Goal: Task Accomplishment & Management: Use online tool/utility

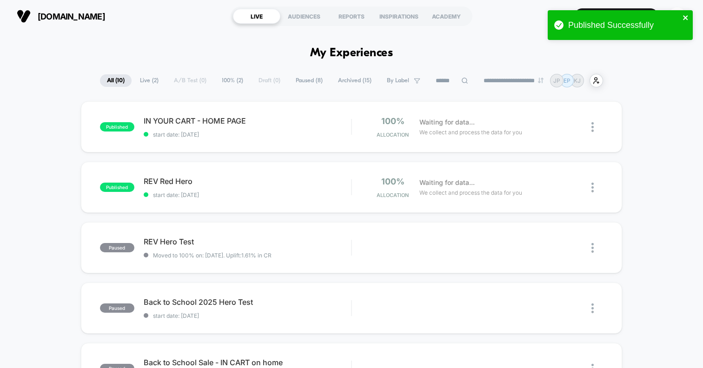
click at [687, 20] on icon "close" at bounding box center [685, 17] width 7 height 7
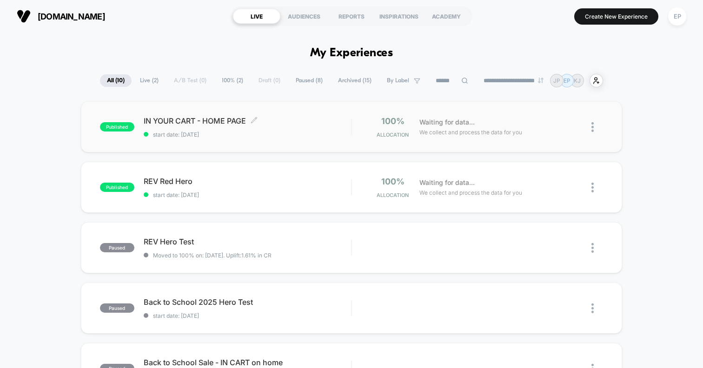
click at [312, 129] on div "IN YOUR CART - HOME PAGE Click to edit experience details Click to edit experie…" at bounding box center [247, 127] width 207 height 22
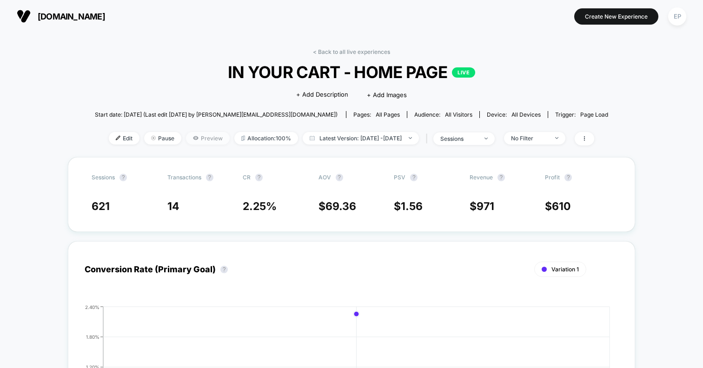
click at [190, 138] on span "Preview" at bounding box center [208, 138] width 44 height 13
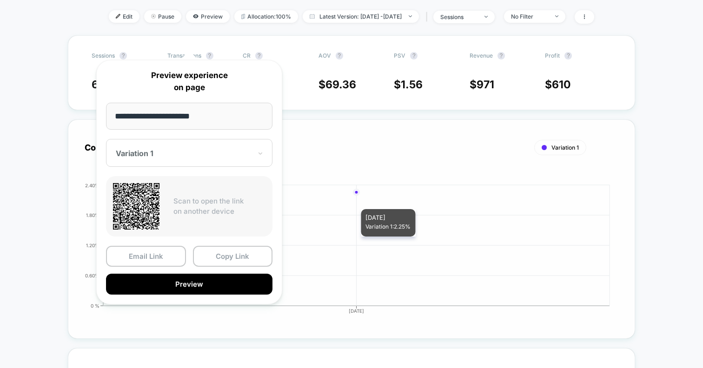
scroll to position [123, 0]
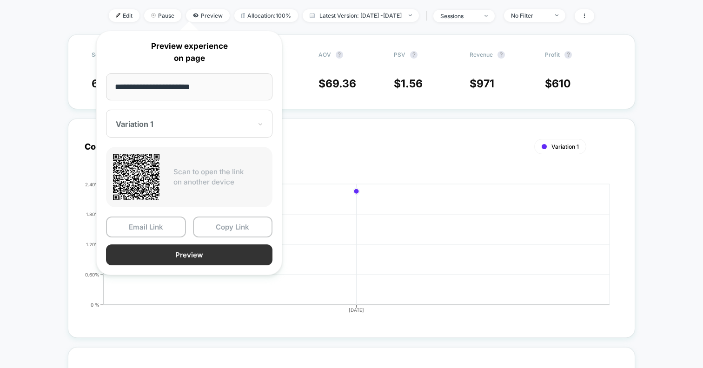
click at [231, 254] on button "Preview" at bounding box center [189, 254] width 166 height 21
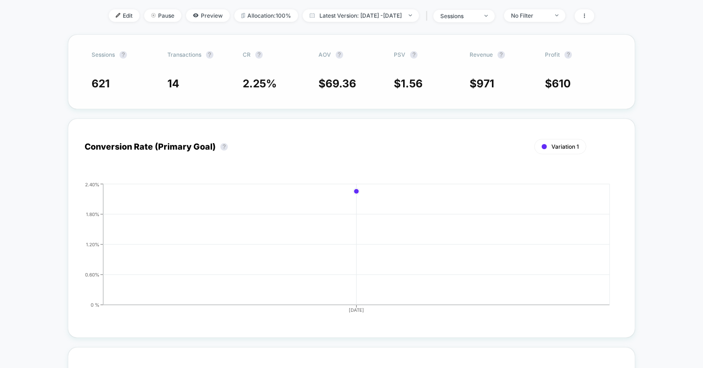
scroll to position [0, 0]
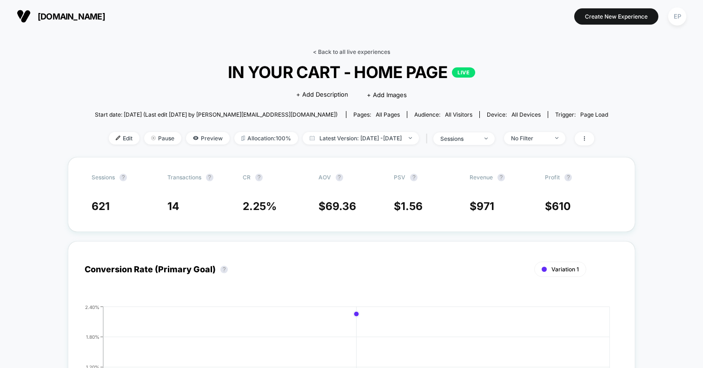
click at [367, 51] on link "< Back to all live experiences" at bounding box center [351, 51] width 77 height 7
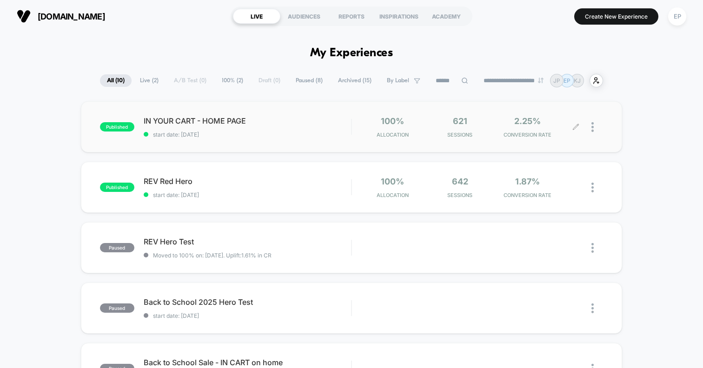
click at [587, 127] on div at bounding box center [589, 127] width 27 height 22
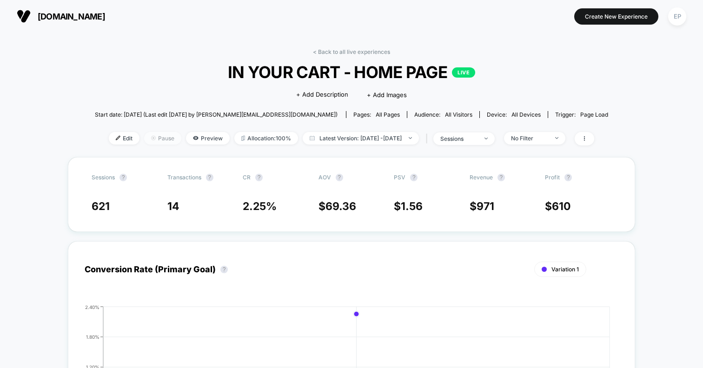
click at [144, 140] on span "Pause" at bounding box center [162, 138] width 37 height 13
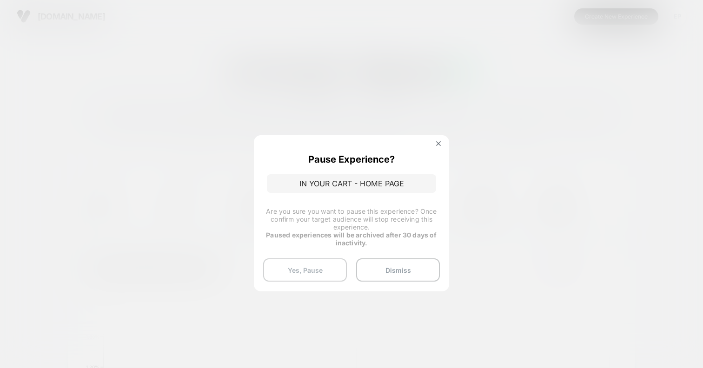
click at [307, 277] on button "Yes, Pause" at bounding box center [305, 269] width 84 height 23
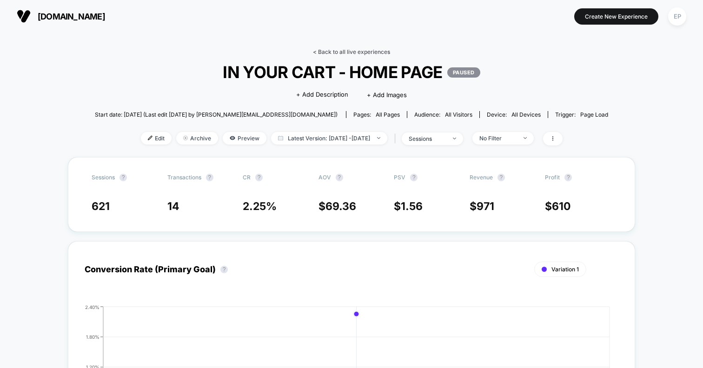
click at [334, 49] on link "< Back to all live experiences" at bounding box center [351, 51] width 77 height 7
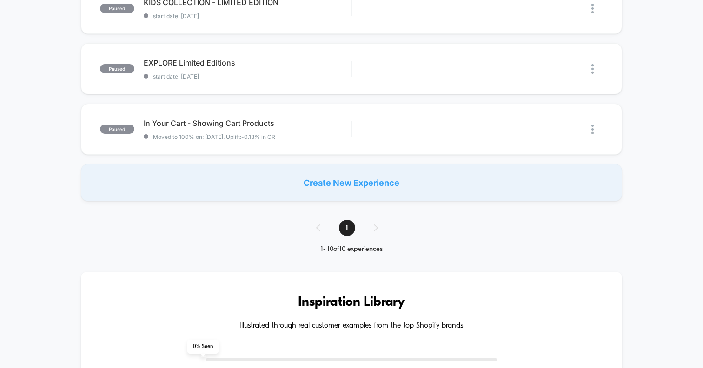
scroll to position [540, 0]
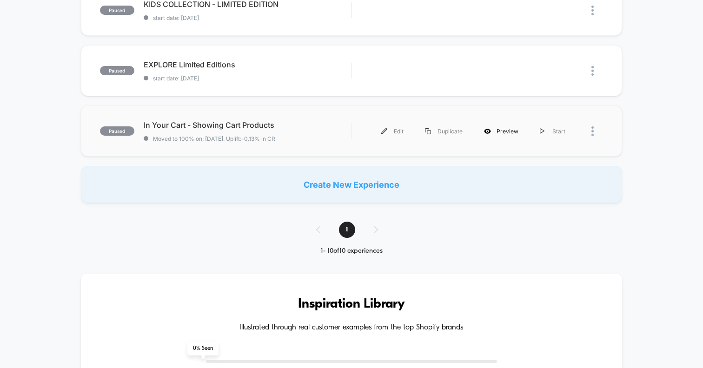
click at [500, 133] on div "Preview" at bounding box center [501, 131] width 56 height 21
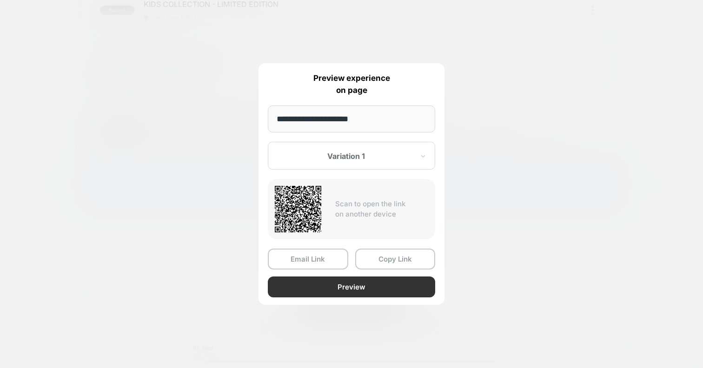
click at [348, 286] on button "Preview" at bounding box center [351, 287] width 167 height 21
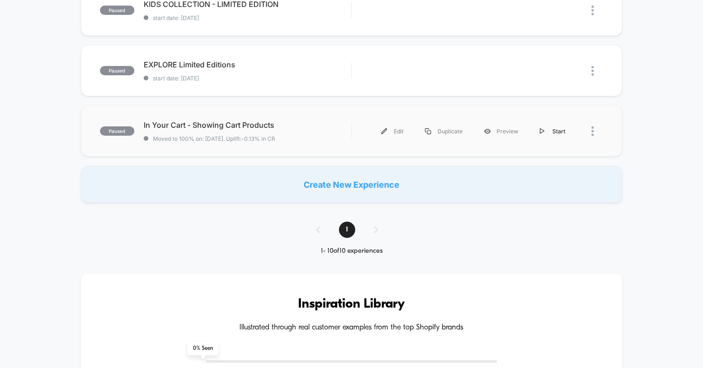
click at [548, 127] on div "Start" at bounding box center [552, 131] width 47 height 21
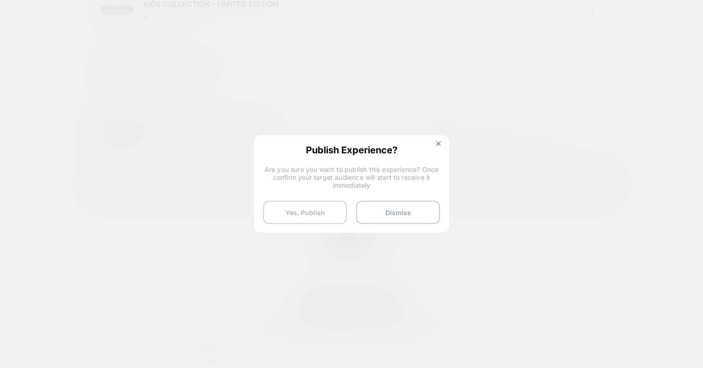
click at [325, 217] on button "Yes, Publish" at bounding box center [305, 212] width 84 height 23
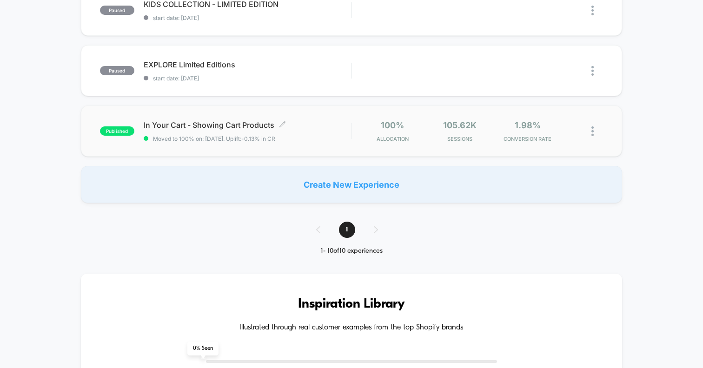
click at [277, 133] on div "In Your Cart - Showing Cart Products Click to edit experience details Click to …" at bounding box center [247, 131] width 207 height 22
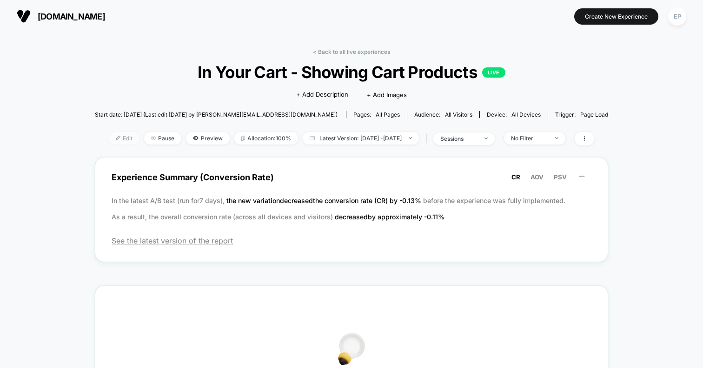
click at [116, 138] on span "Edit" at bounding box center [124, 138] width 31 height 13
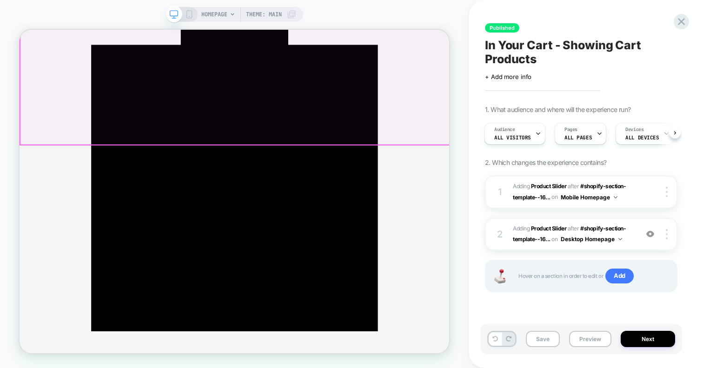
scroll to position [167, 0]
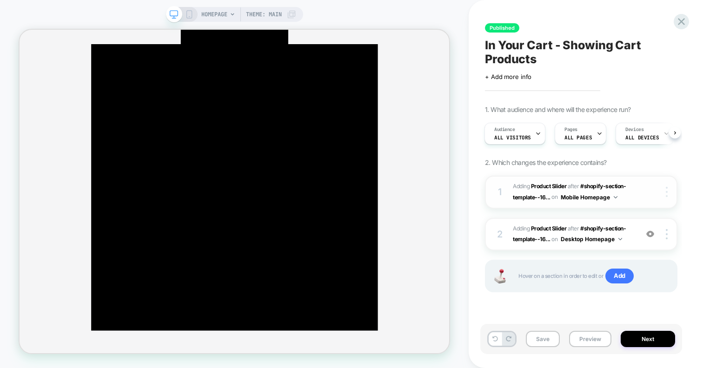
click at [668, 192] on div at bounding box center [668, 192] width 18 height 10
click at [664, 233] on div at bounding box center [668, 234] width 18 height 10
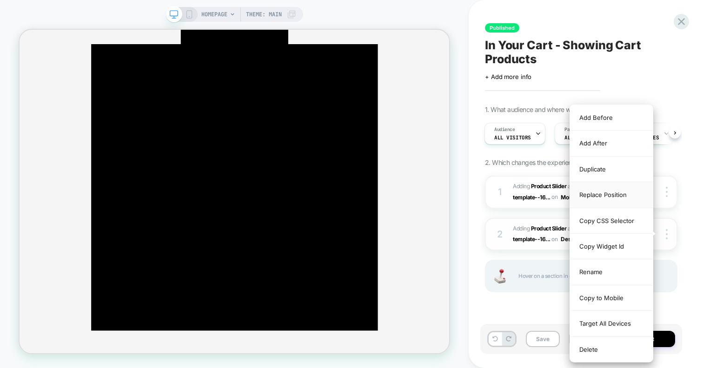
click at [624, 196] on div "Replace Position" at bounding box center [611, 195] width 83 height 26
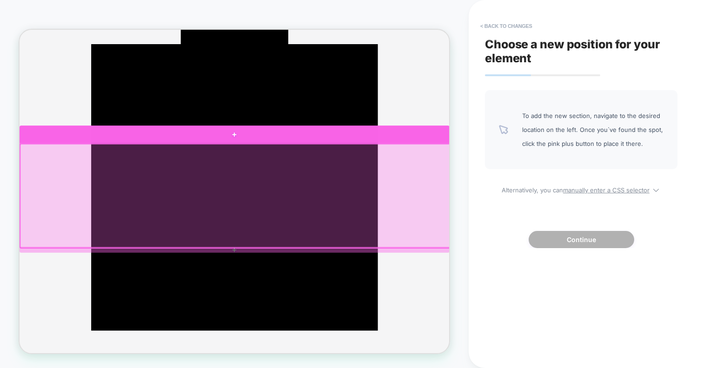
click at [327, 172] on div at bounding box center [306, 170] width 573 height 24
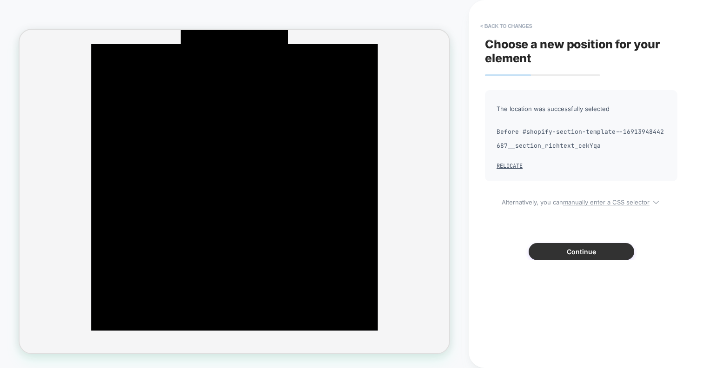
click at [575, 252] on button "Continue" at bounding box center [580, 251] width 105 height 17
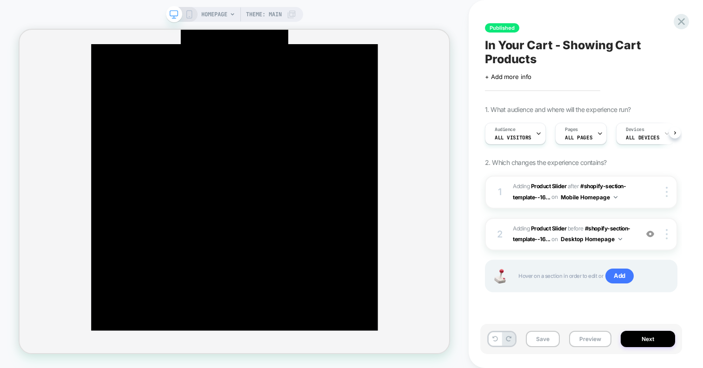
scroll to position [0, 0]
click at [191, 10] on icon at bounding box center [189, 14] width 8 height 8
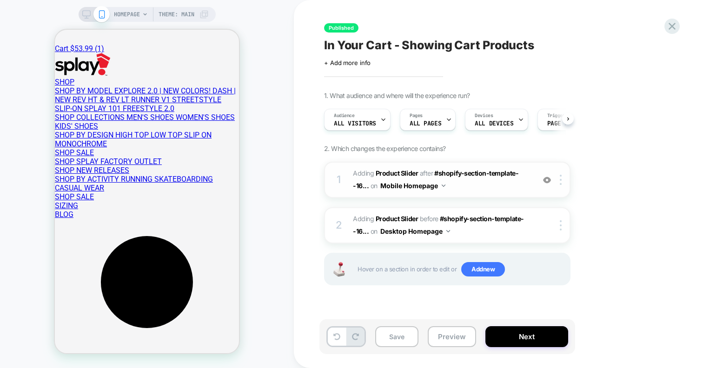
scroll to position [0, 0]
click at [560, 176] on img at bounding box center [561, 180] width 2 height 10
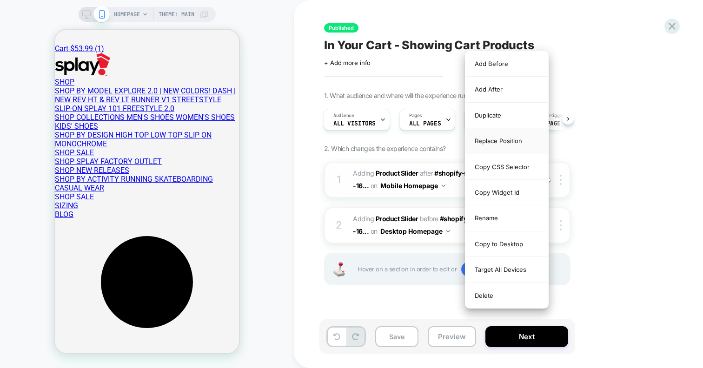
click at [502, 142] on div "Replace Position" at bounding box center [506, 141] width 83 height 26
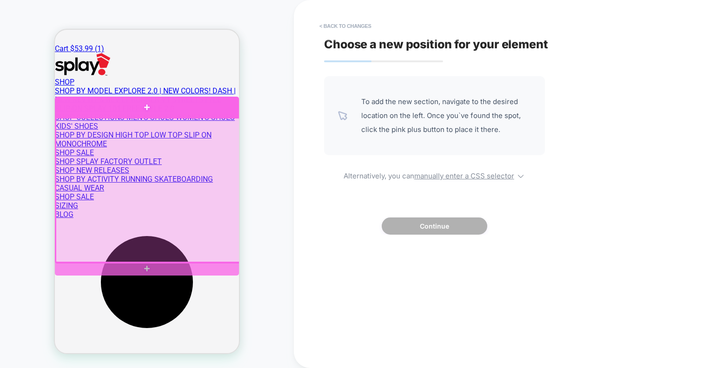
click at [171, 107] on div at bounding box center [147, 107] width 184 height 21
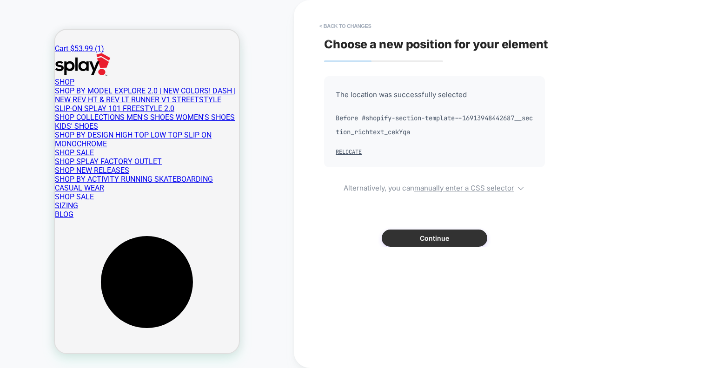
click at [407, 238] on button "Continue" at bounding box center [434, 238] width 105 height 17
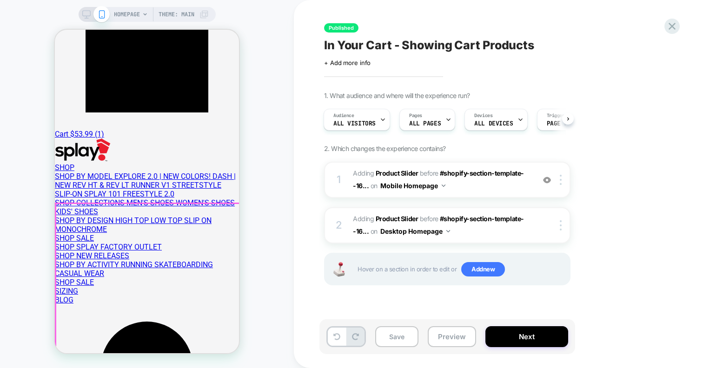
scroll to position [0, 0]
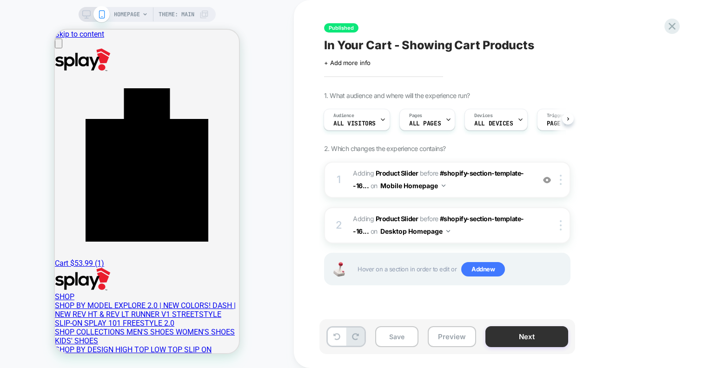
click at [530, 331] on button "Next" at bounding box center [526, 336] width 83 height 21
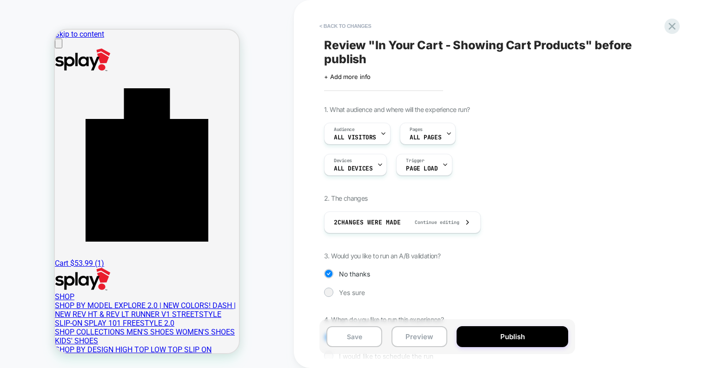
scroll to position [53, 0]
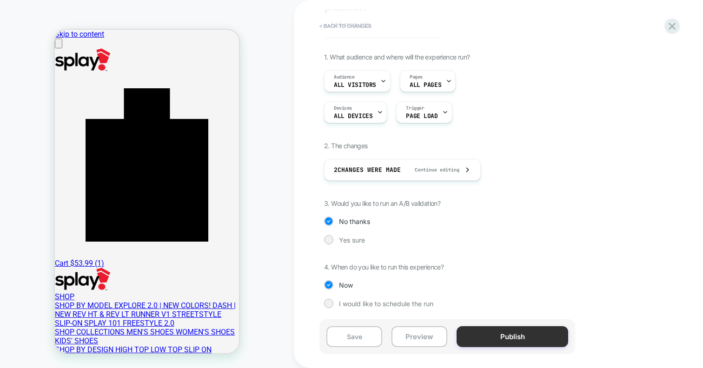
click at [489, 329] on button "Publish" at bounding box center [512, 336] width 112 height 21
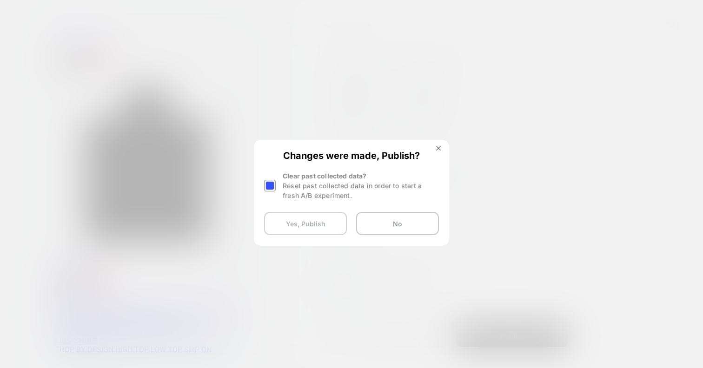
click at [324, 225] on button "Yes, Publish" at bounding box center [305, 223] width 83 height 23
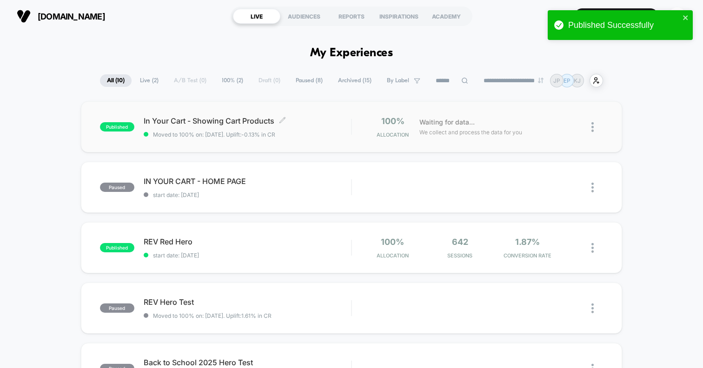
click at [309, 128] on div "In Your Cart - Showing Cart Products Click to edit experience details Click to …" at bounding box center [247, 127] width 207 height 22
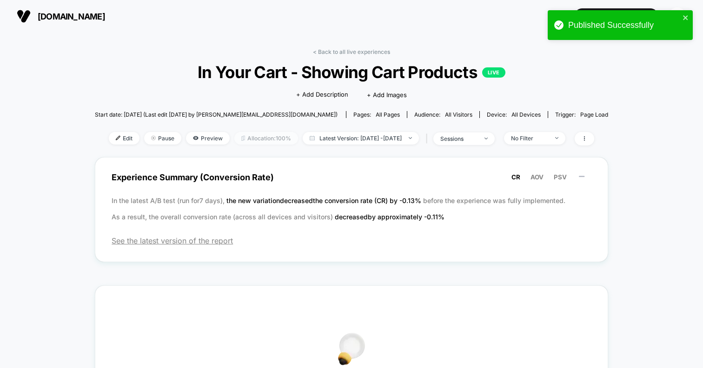
click at [249, 137] on span "Allocation: 100%" at bounding box center [266, 138] width 64 height 13
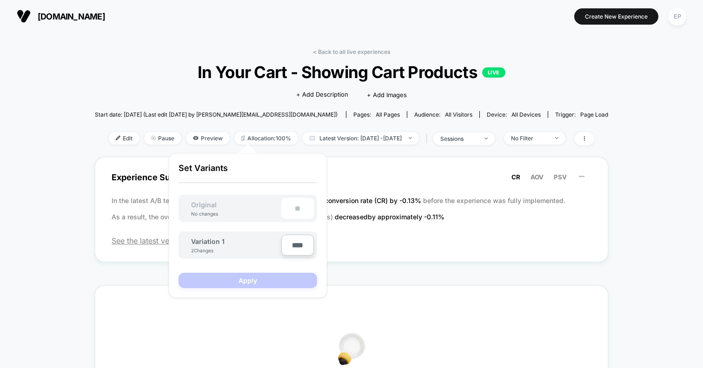
click at [580, 66] on span "In Your Cart - Showing Cart Products LIVE" at bounding box center [350, 72] width 461 height 20
